Goal: Transaction & Acquisition: Purchase product/service

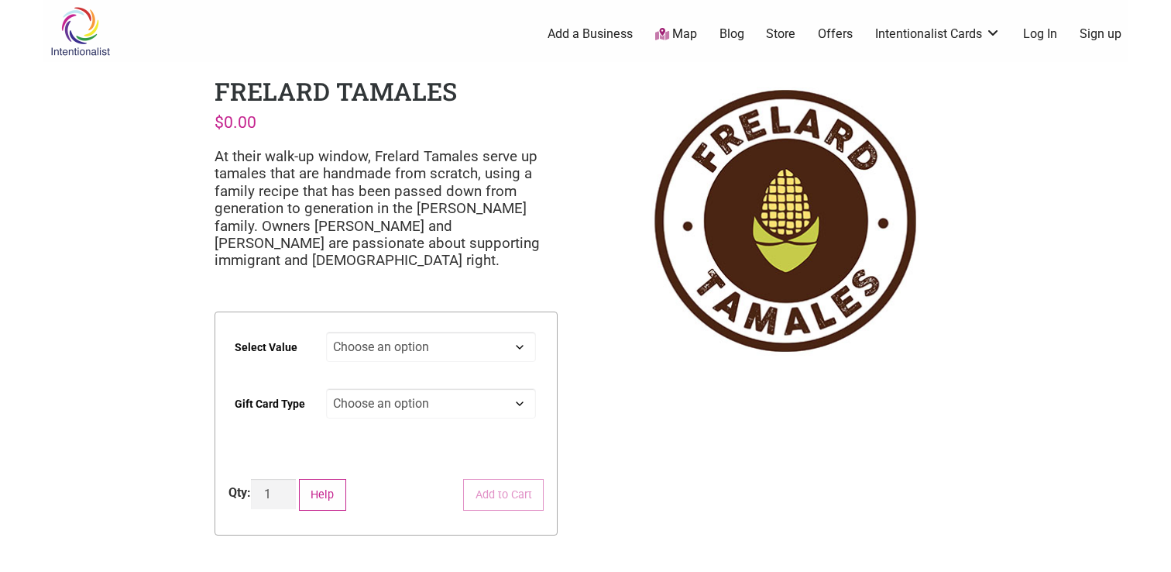
click at [469, 353] on select "Choose an option $25 $50 $100 $200 $500" at bounding box center [431, 347] width 211 height 30
click at [326, 332] on select "Choose an option $25 $50 $100 $200 $500" at bounding box center [431, 347] width 211 height 30
select select "$50"
click at [427, 399] on select "Choose an option Physical" at bounding box center [431, 403] width 211 height 30
select select "Physical"
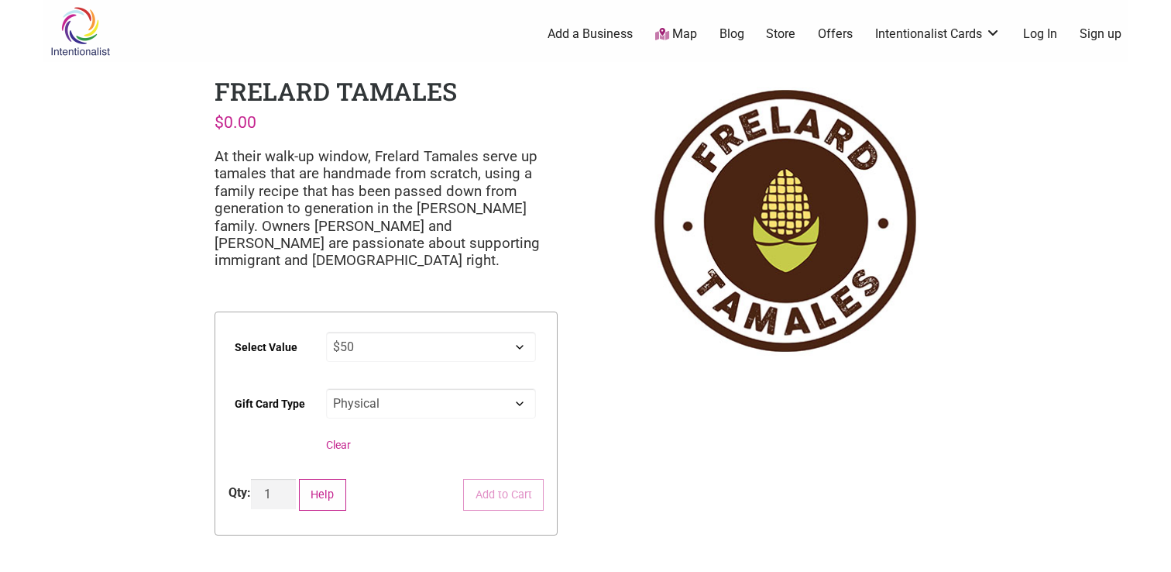
click at [326, 388] on select "Choose an option Physical" at bounding box center [431, 403] width 211 height 30
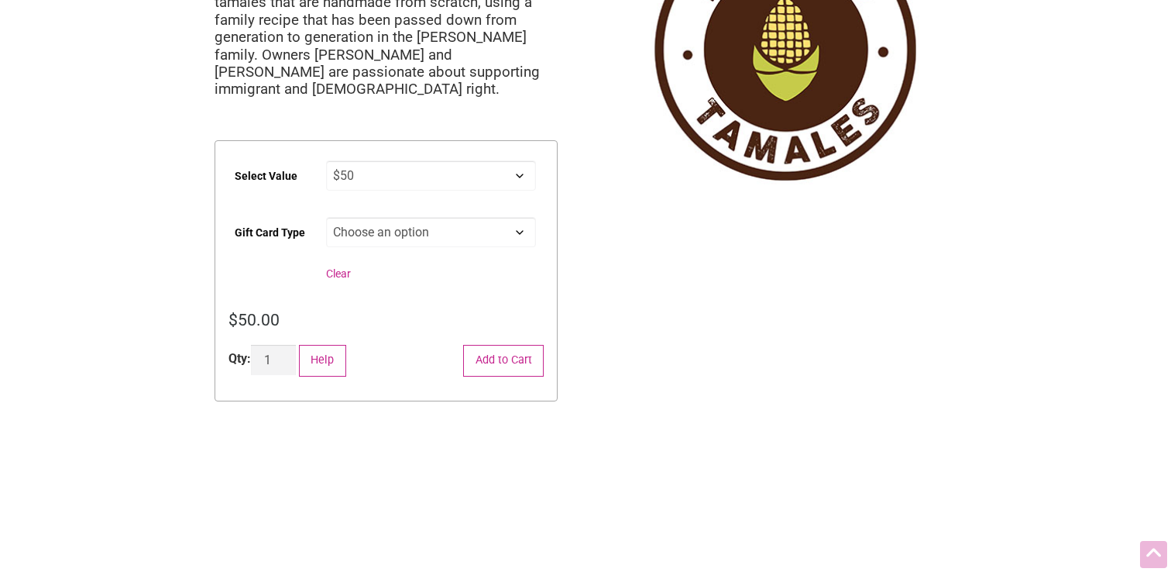
scroll to position [172, 0]
click at [418, 179] on select "Choose an option $25 $50 $100 $200 $500" at bounding box center [431, 175] width 211 height 30
click at [326, 160] on select "Choose an option $25 $50 $100 $200 $500" at bounding box center [431, 175] width 211 height 30
select select "$25"
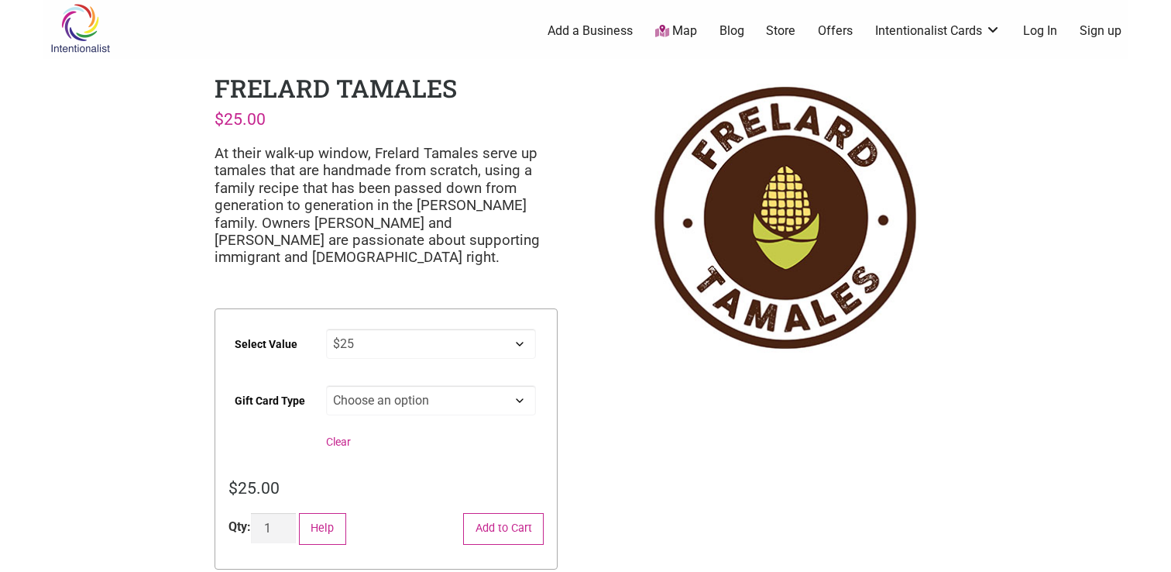
scroll to position [0, 0]
